Goal: Information Seeking & Learning: Learn about a topic

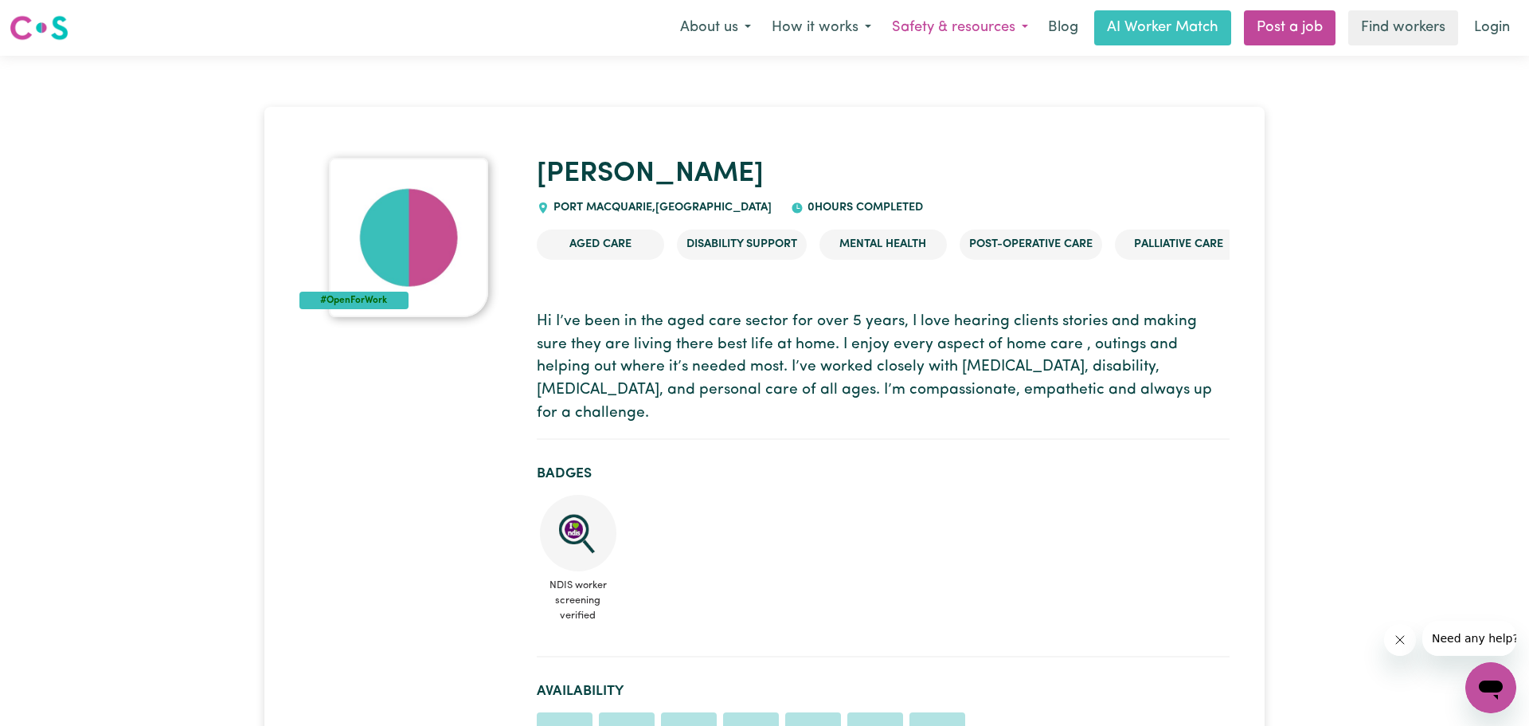
click at [1007, 31] on button "Safety & resources" at bounding box center [960, 27] width 157 height 33
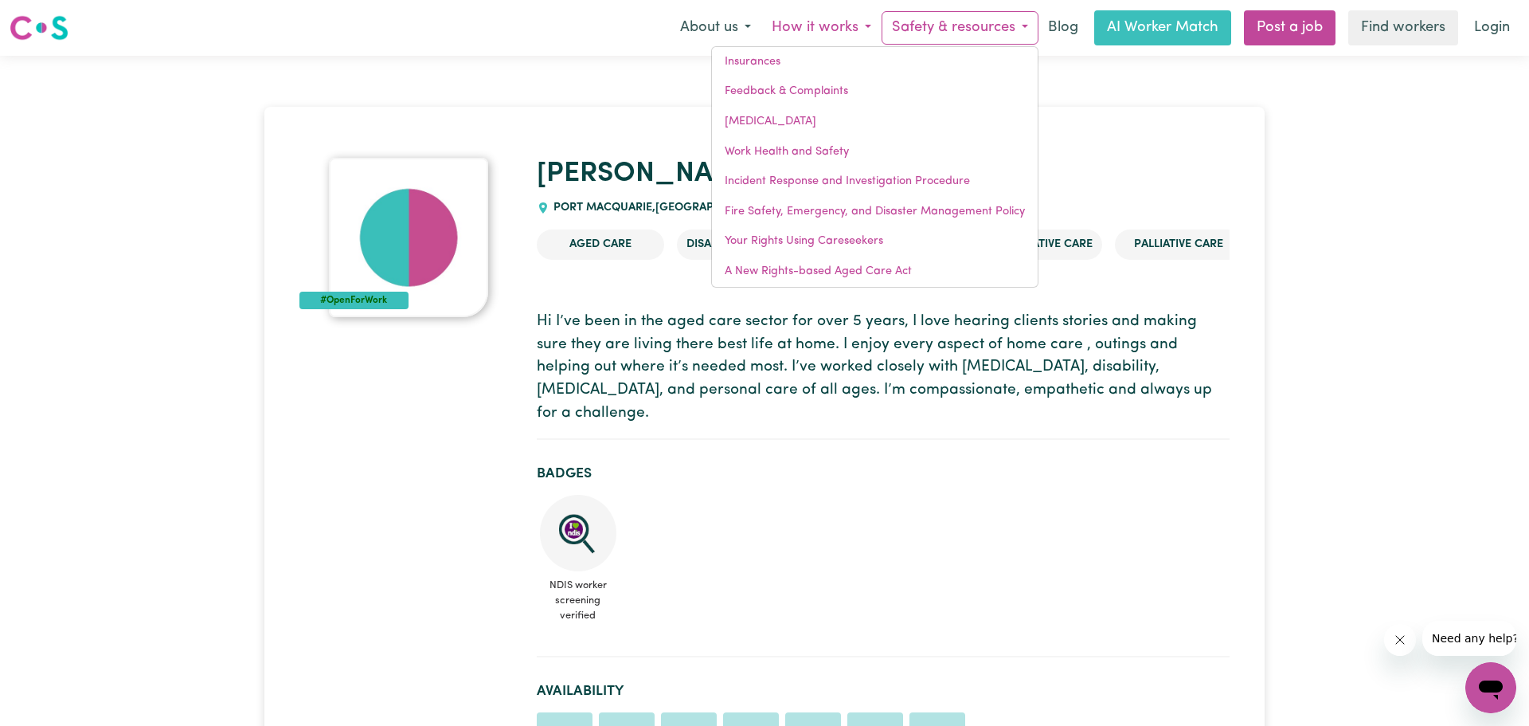
click at [870, 27] on button "How it works" at bounding box center [821, 27] width 120 height 33
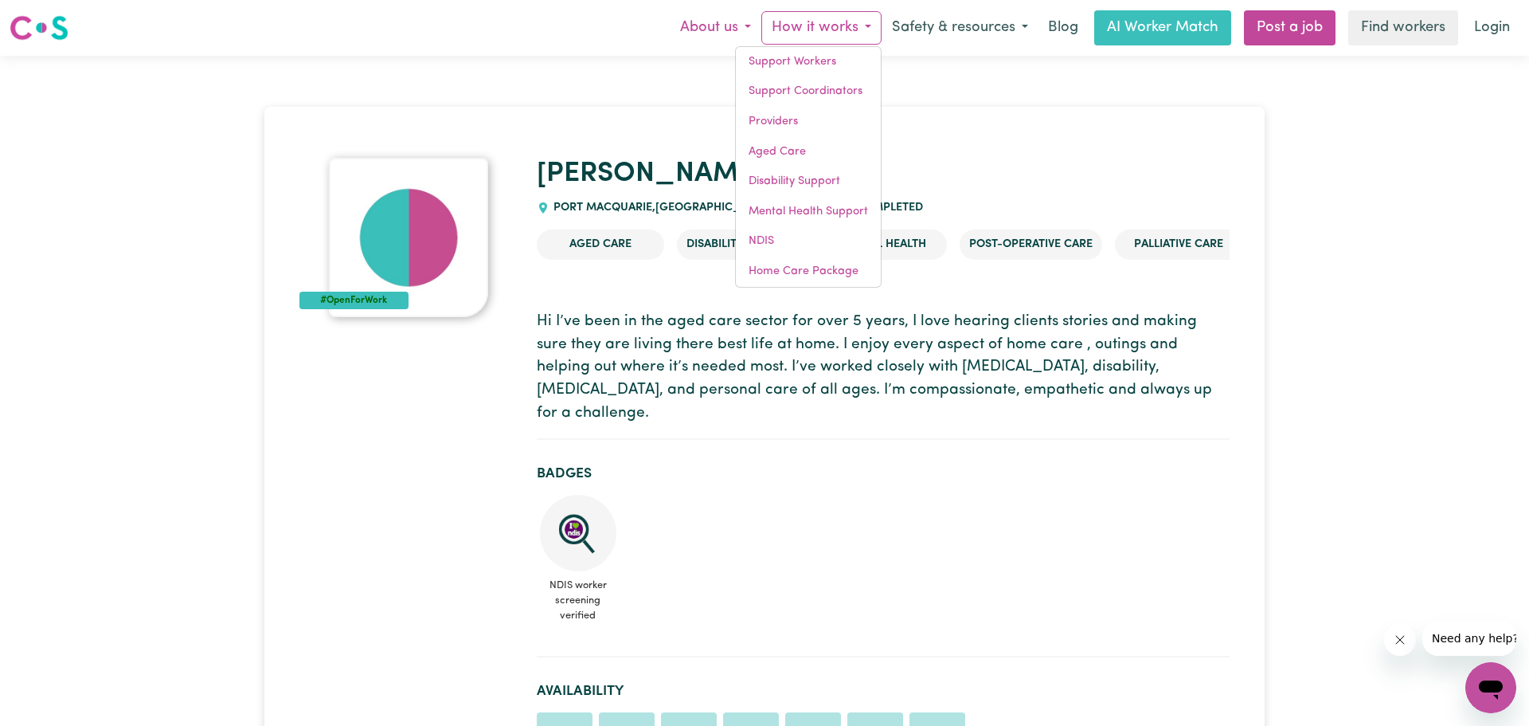
click at [755, 27] on button "About us" at bounding box center [716, 27] width 92 height 33
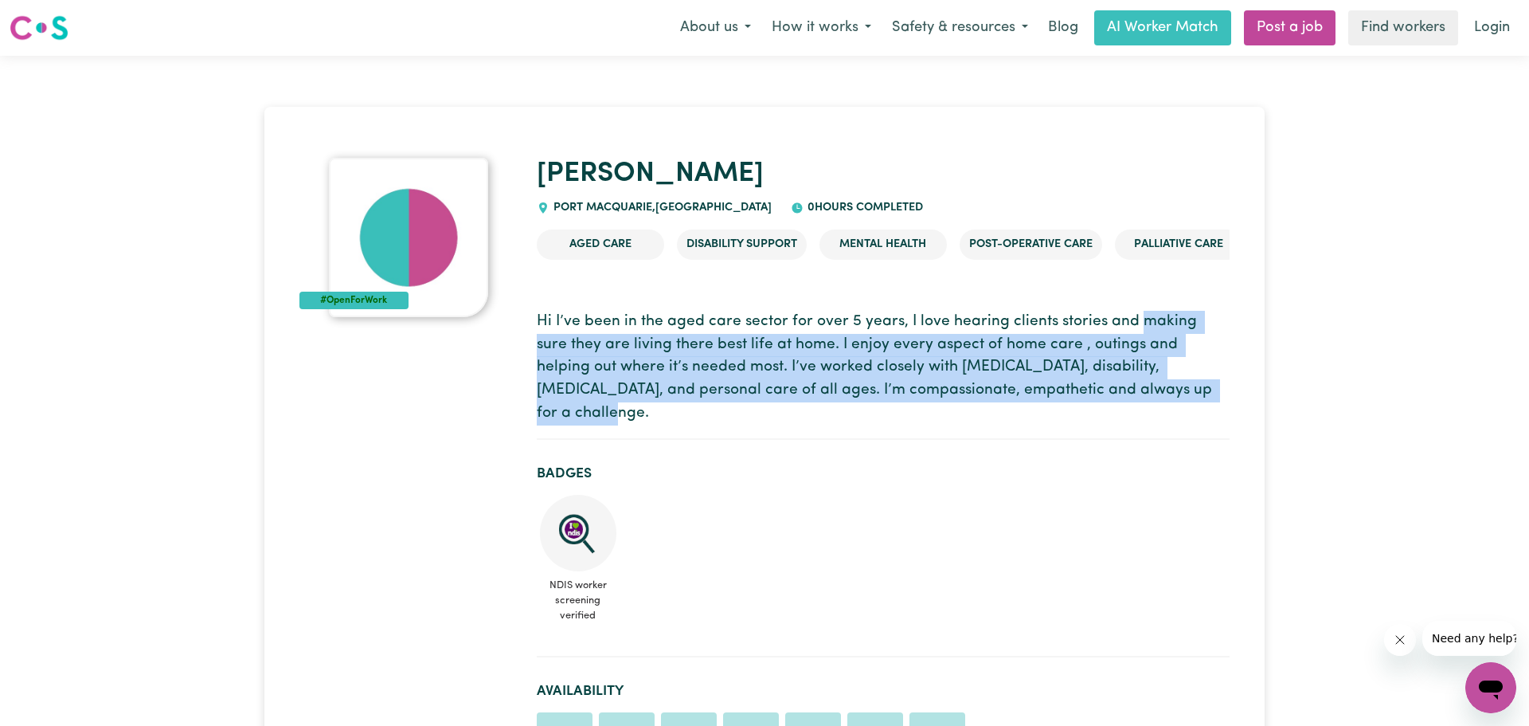
drag, startPoint x: 1131, startPoint y: 319, endPoint x: 1134, endPoint y: 388, distance: 69.4
click at [1134, 388] on p "Hi I’ve been in the aged care sector for over 5 years, I love hearing clients s…" at bounding box center [883, 368] width 693 height 115
copy p "making sure they are living there best life at home. I enjoy every aspect of ho…"
click at [743, 27] on button "About us" at bounding box center [716, 27] width 92 height 33
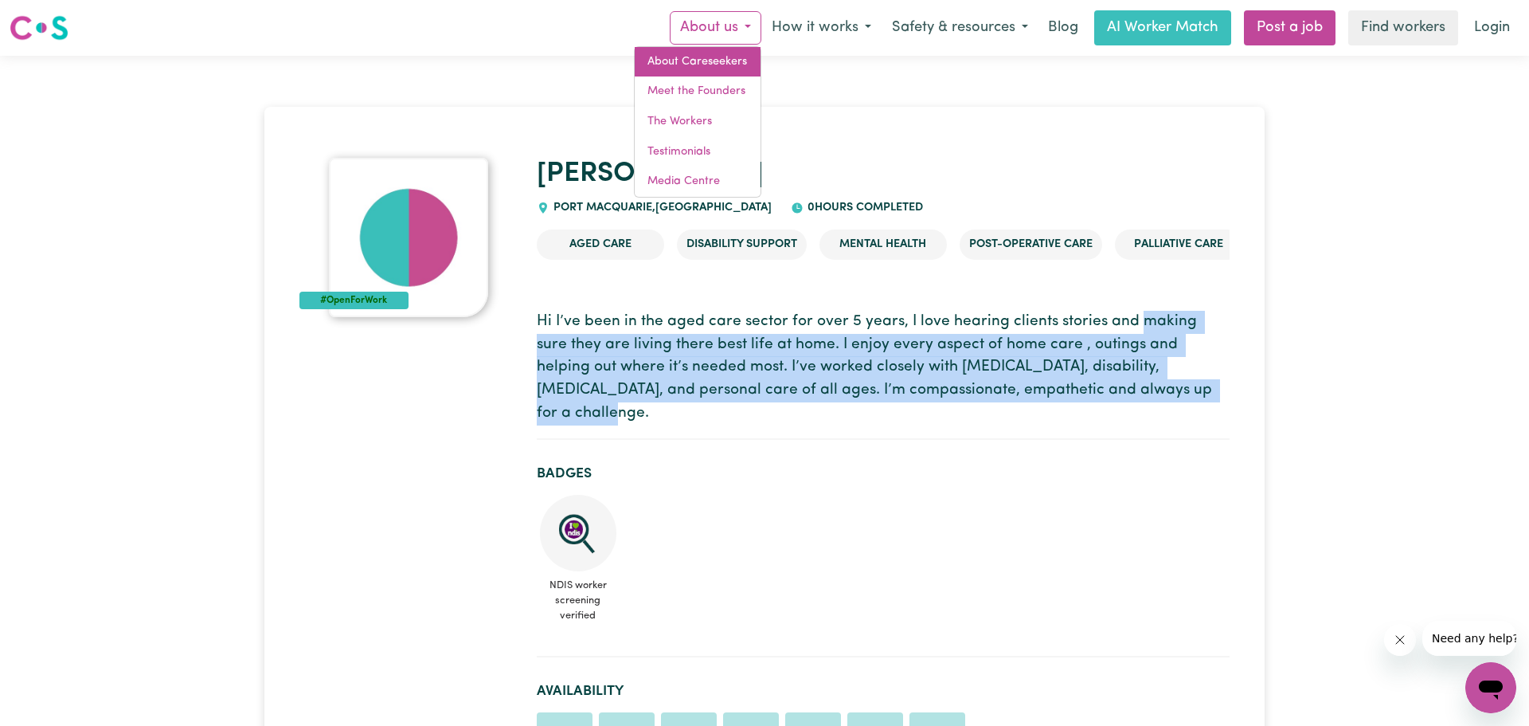
click at [720, 65] on link "About Careseekers" at bounding box center [698, 62] width 126 height 30
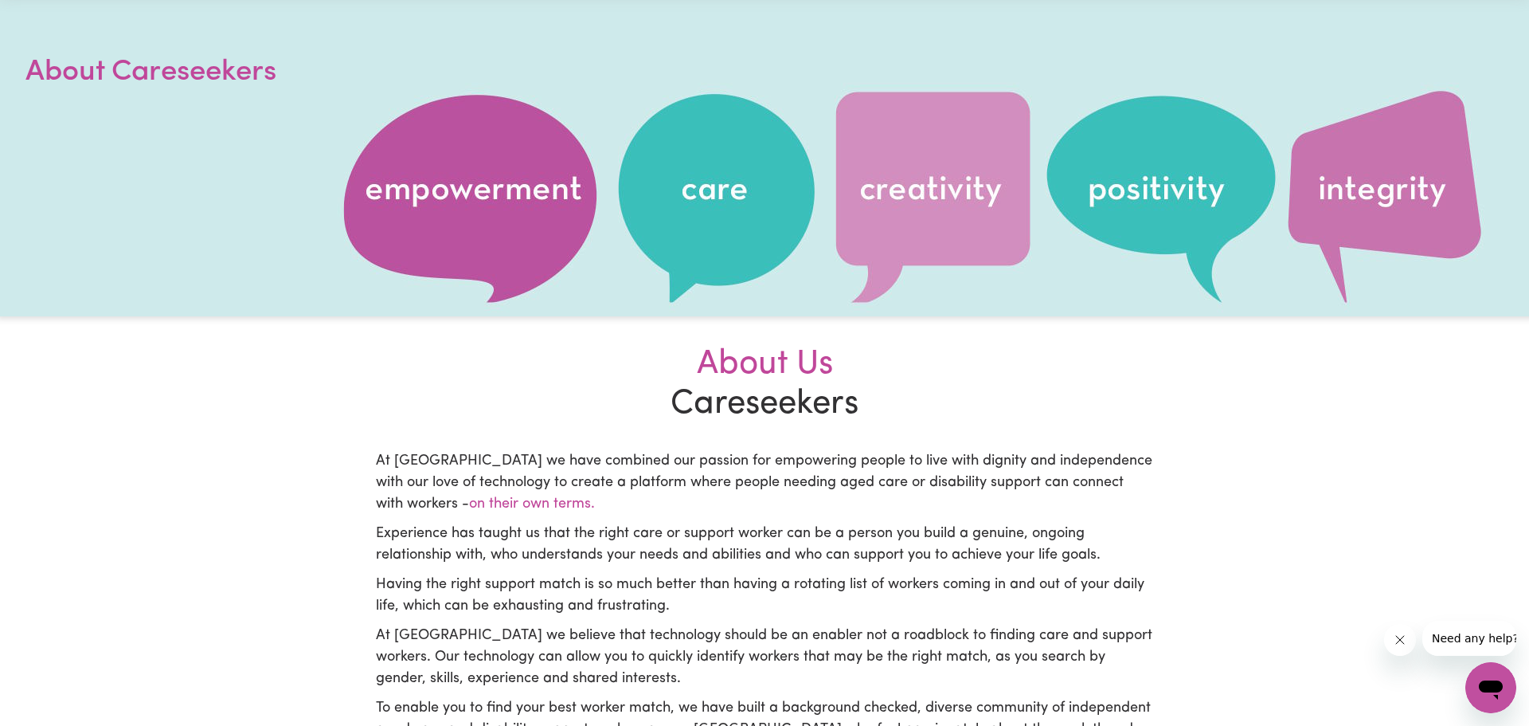
scroll to position [89, 0]
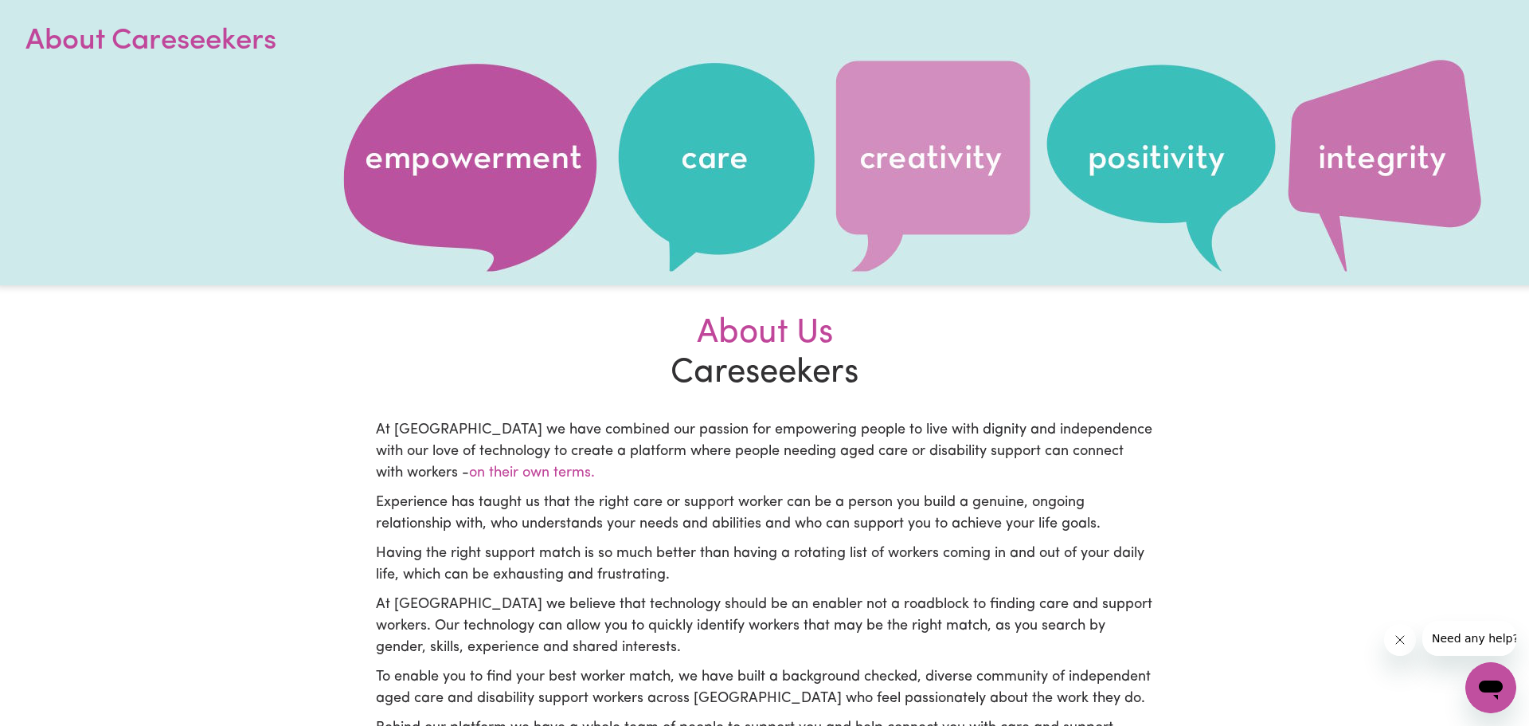
drag, startPoint x: 392, startPoint y: 424, endPoint x: 566, endPoint y: 474, distance: 181.3
click at [566, 474] on p "At Careseekers we have combined our passion for empowering people to live with …" at bounding box center [764, 452] width 777 height 65
copy p "Careseekers we have combined our passion for empowering people to live with dig…"
